Goal: Find specific page/section: Find specific page/section

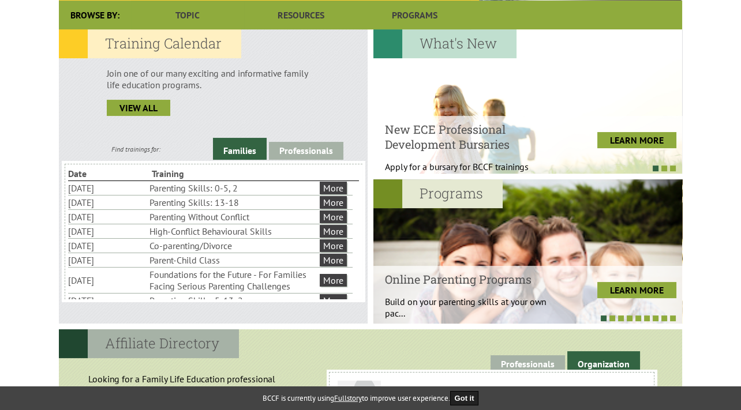
scroll to position [299, 0]
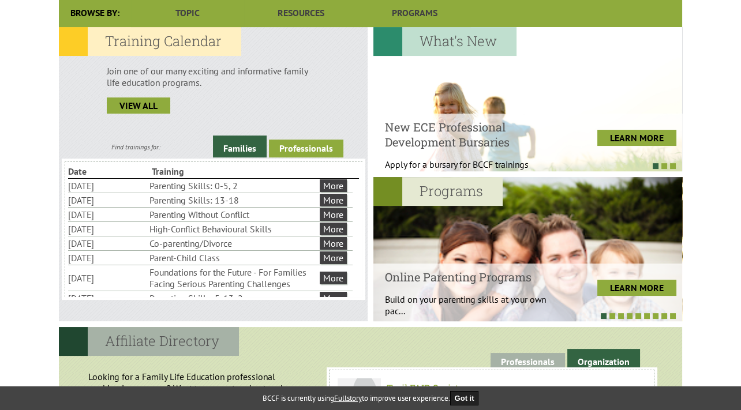
click at [311, 150] on link "Professionals" at bounding box center [306, 149] width 74 height 18
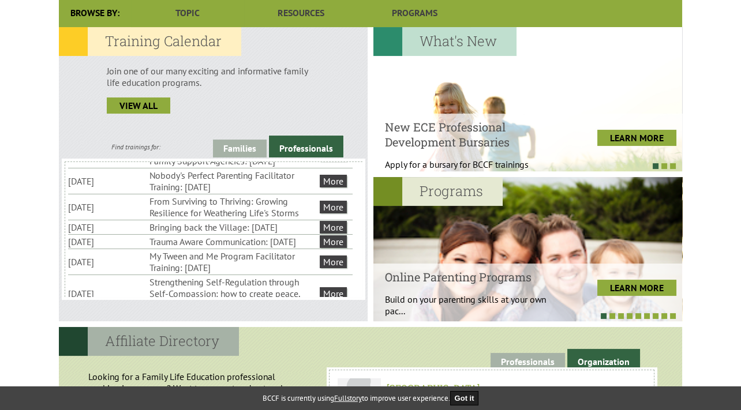
scroll to position [99, 0]
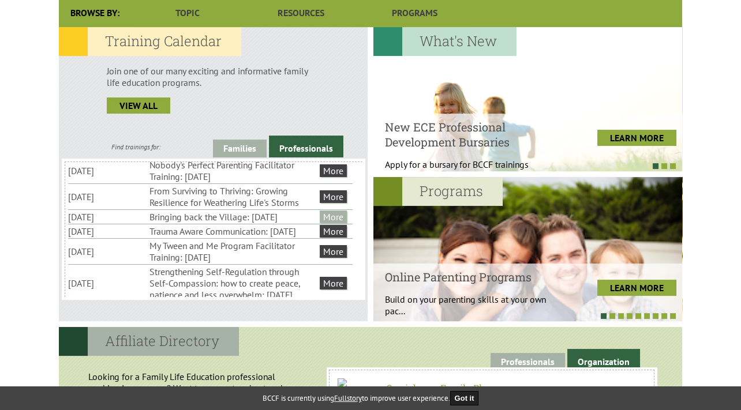
click at [336, 223] on link "More" at bounding box center [333, 217] width 27 height 13
